Goal: Transaction & Acquisition: Purchase product/service

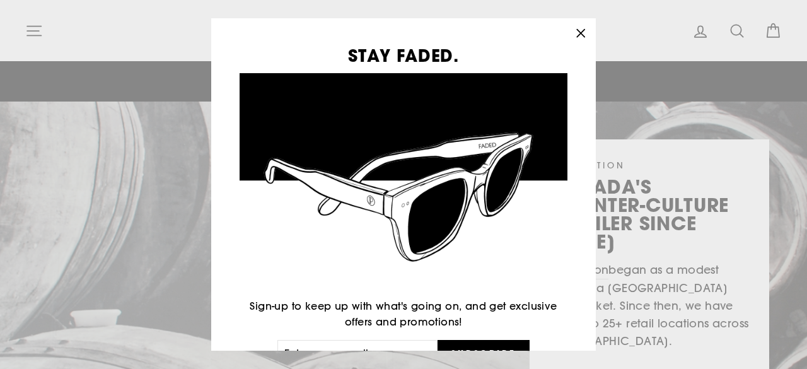
click at [581, 37] on icon "button" at bounding box center [581, 34] width 18 height 18
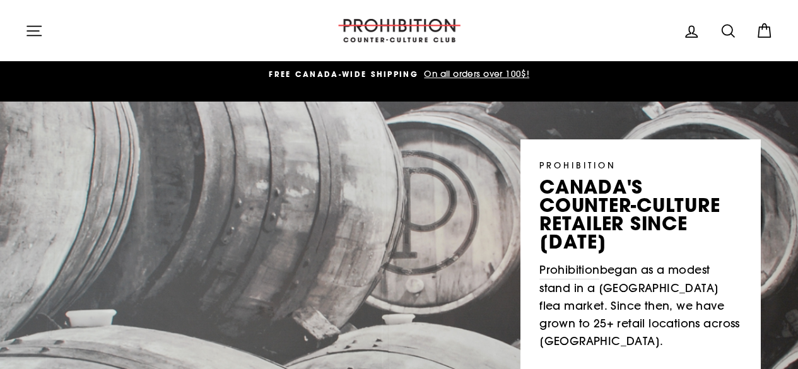
click at [32, 30] on icon "button" at bounding box center [34, 30] width 14 height 9
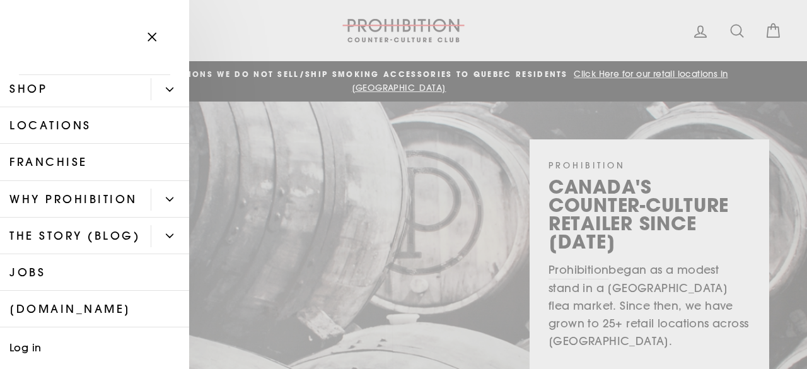
scroll to position [42, 0]
click at [166, 90] on icon "Primary" at bounding box center [170, 89] width 8 height 8
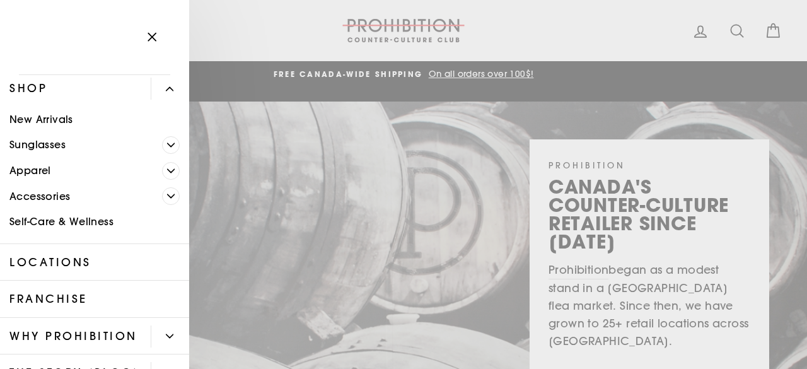
click at [57, 120] on link "New Arrivals" at bounding box center [94, 120] width 189 height 26
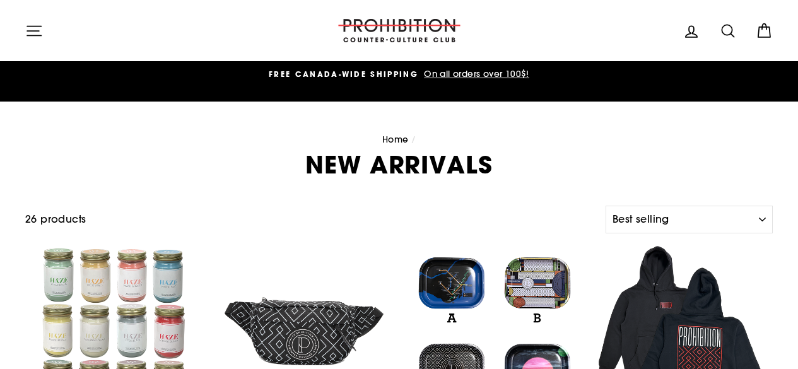
select select "best-selling"
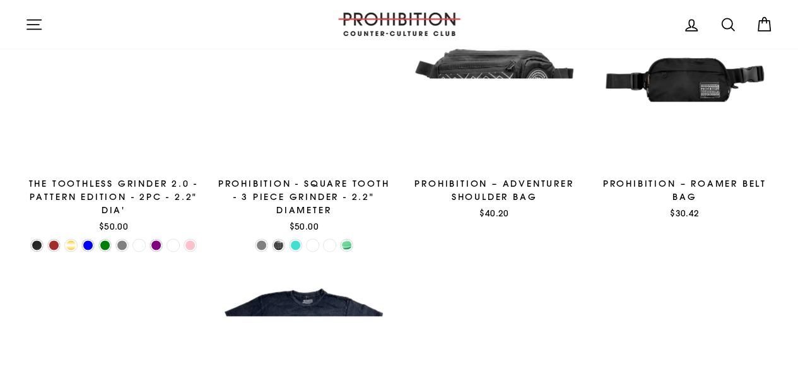
scroll to position [714, 0]
